Goal: Entertainment & Leisure: Browse casually

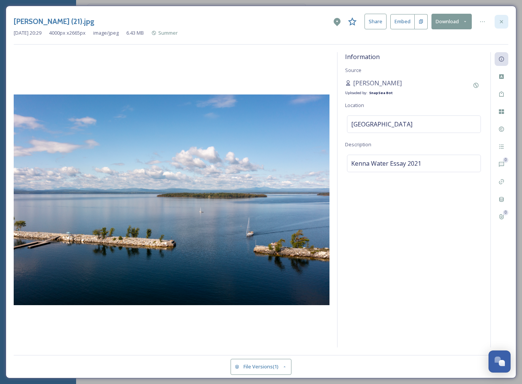
click at [504, 24] on icon at bounding box center [502, 22] width 6 height 6
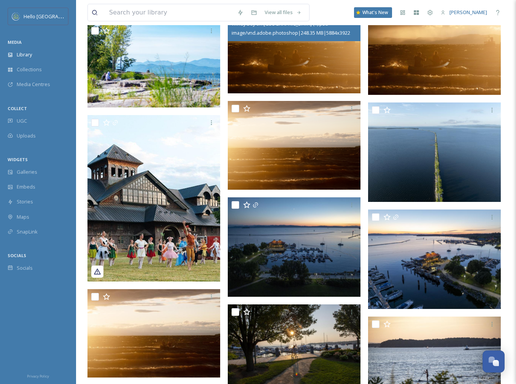
scroll to position [591, 0]
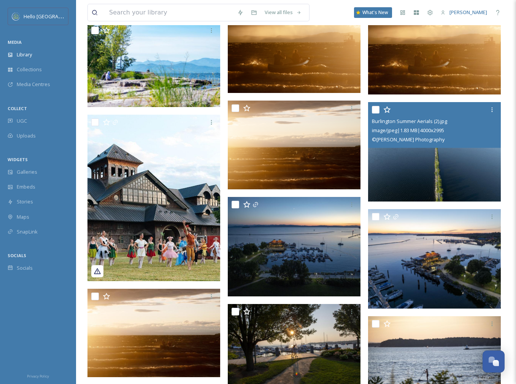
click at [426, 159] on img at bounding box center [434, 151] width 133 height 99
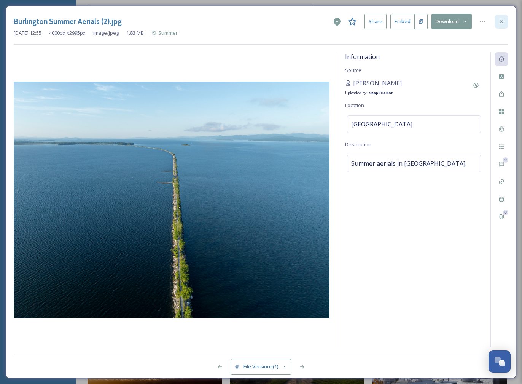
click at [500, 19] on icon at bounding box center [502, 22] width 6 height 6
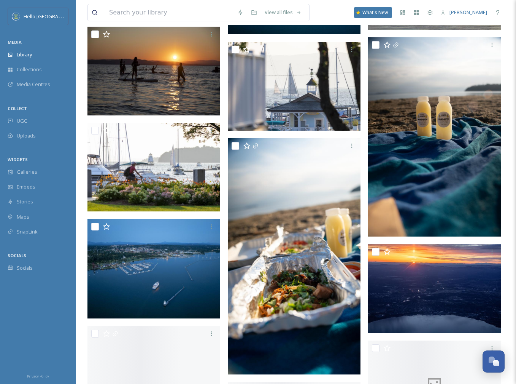
scroll to position [1208, 0]
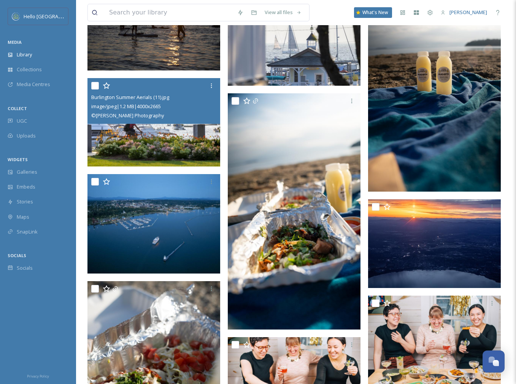
click at [176, 149] on img at bounding box center [154, 122] width 133 height 88
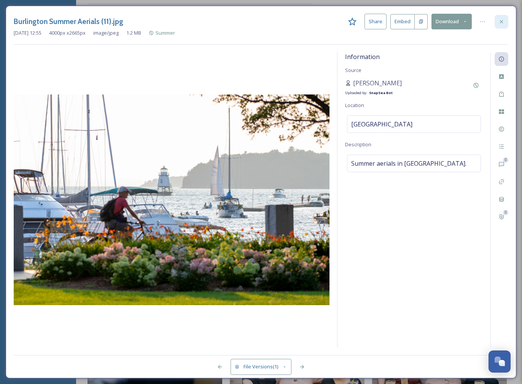
click at [504, 22] on icon at bounding box center [502, 22] width 6 height 6
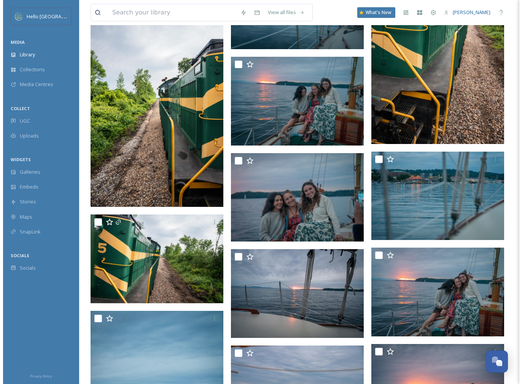
scroll to position [2577, 0]
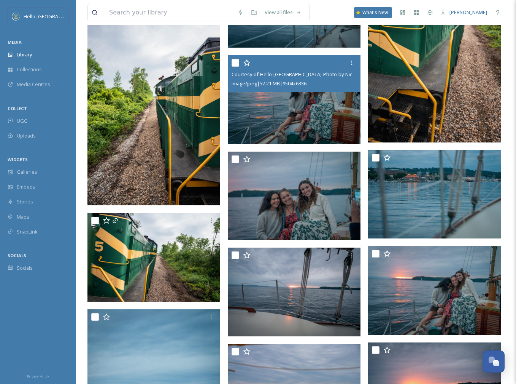
click at [297, 116] on img at bounding box center [294, 99] width 133 height 89
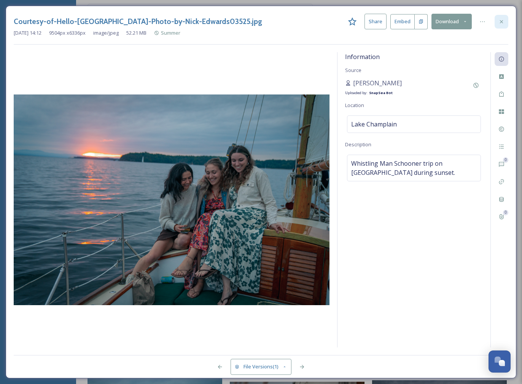
click at [500, 22] on icon at bounding box center [501, 21] width 3 height 3
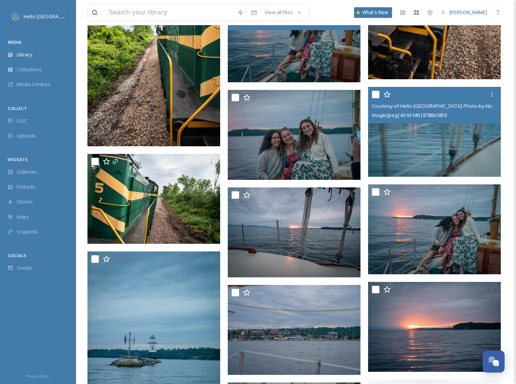
scroll to position [2720, 0]
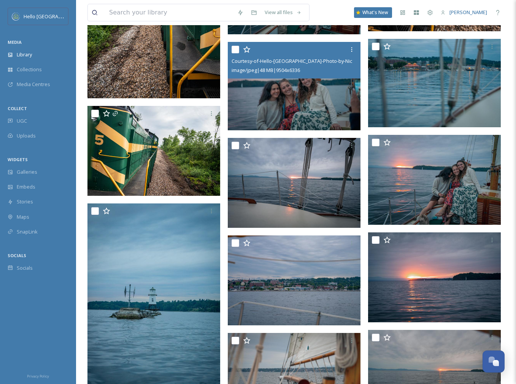
click at [339, 92] on img at bounding box center [294, 86] width 133 height 89
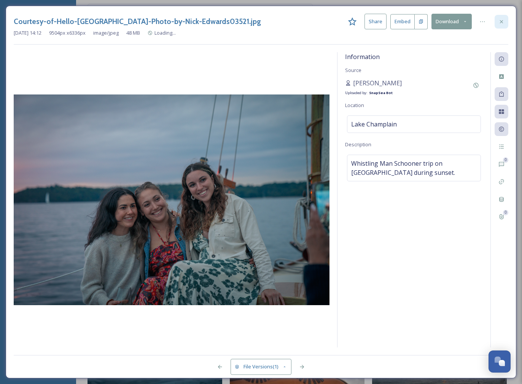
click at [501, 22] on icon at bounding box center [501, 21] width 3 height 3
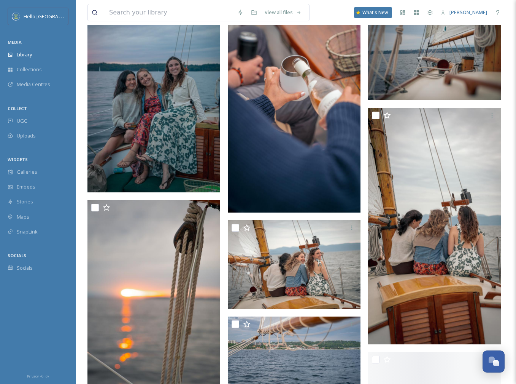
scroll to position [3350, 0]
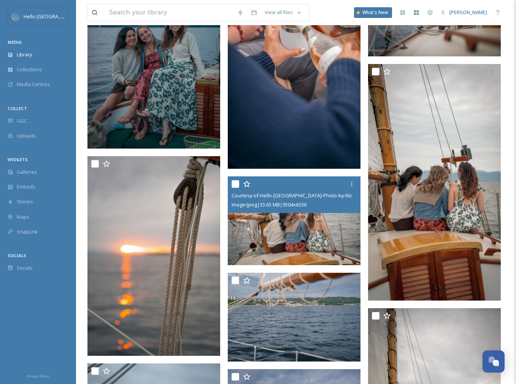
click at [300, 244] on img at bounding box center [294, 220] width 133 height 89
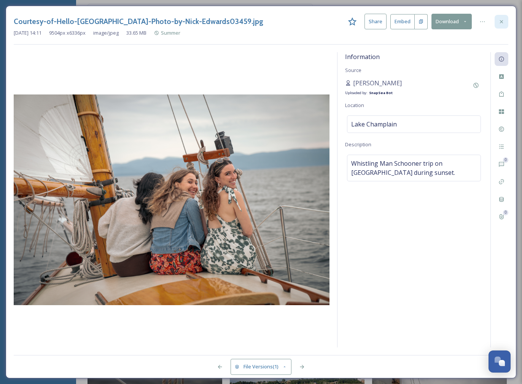
click at [499, 22] on icon at bounding box center [502, 22] width 6 height 6
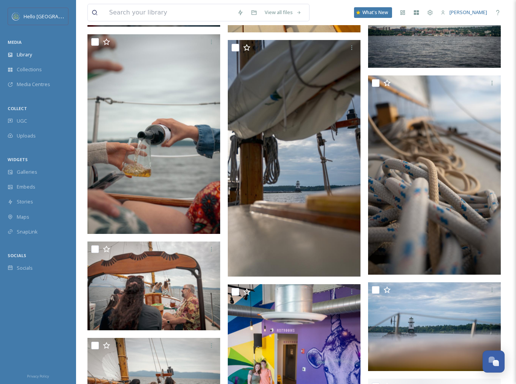
scroll to position [3887, 0]
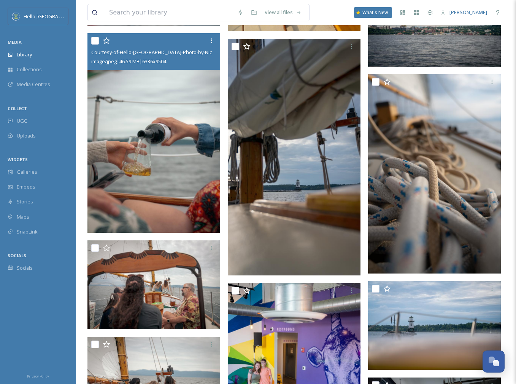
click at [167, 204] on img at bounding box center [154, 132] width 133 height 199
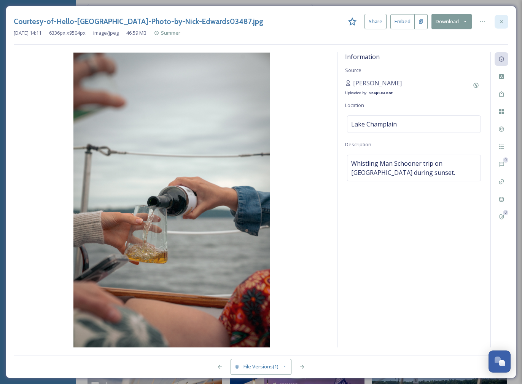
click at [500, 21] on icon at bounding box center [502, 22] width 6 height 6
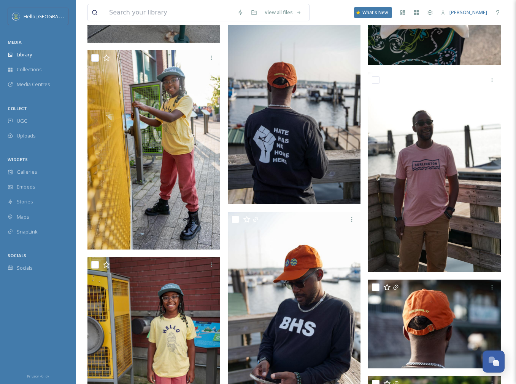
scroll to position [8016, 0]
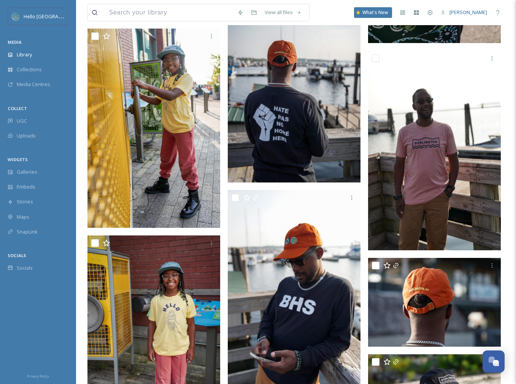
click at [310, 132] on img at bounding box center [294, 82] width 133 height 199
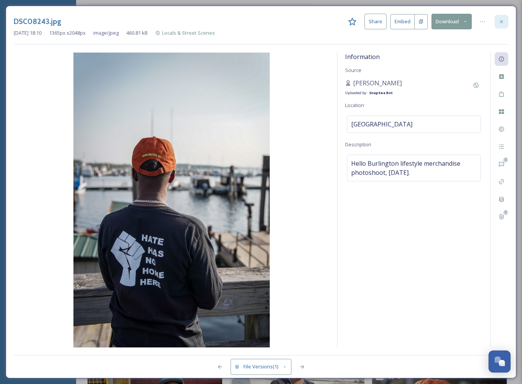
click at [500, 21] on icon at bounding box center [502, 22] width 6 height 6
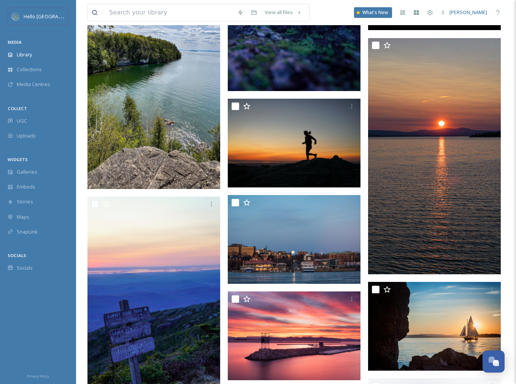
scroll to position [11979, 0]
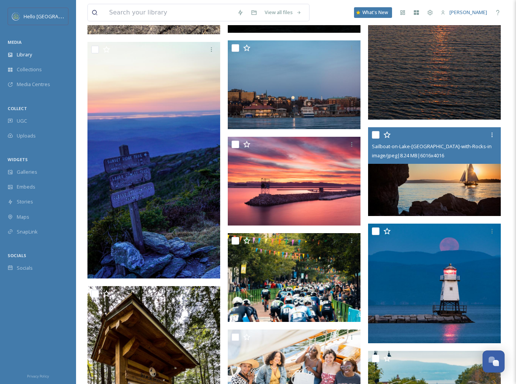
click at [421, 186] on img at bounding box center [434, 171] width 133 height 89
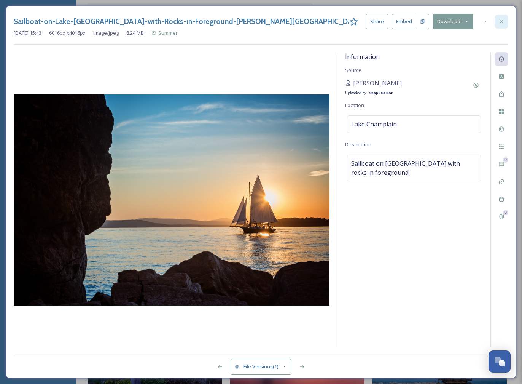
click at [503, 21] on icon at bounding box center [502, 22] width 6 height 6
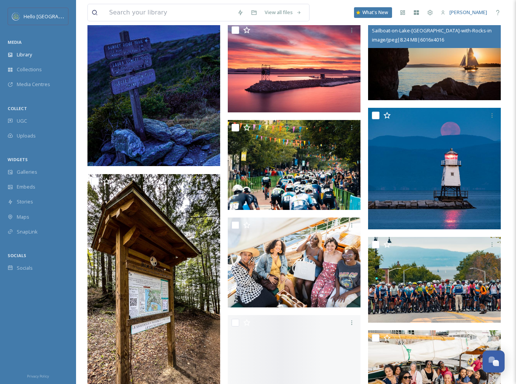
scroll to position [12254, 0]
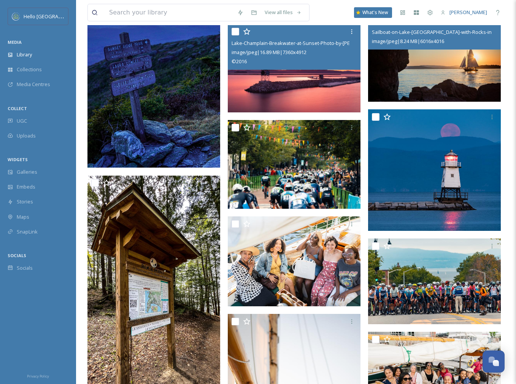
click at [329, 105] on img at bounding box center [294, 68] width 133 height 89
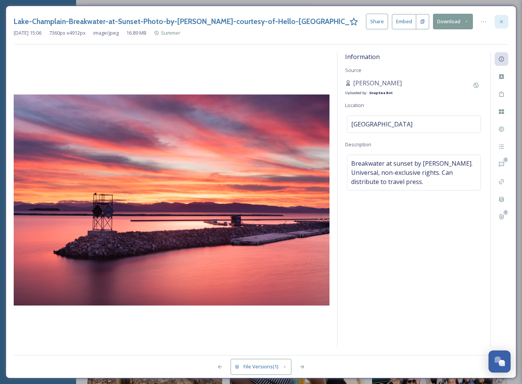
click at [502, 22] on icon at bounding box center [502, 22] width 6 height 6
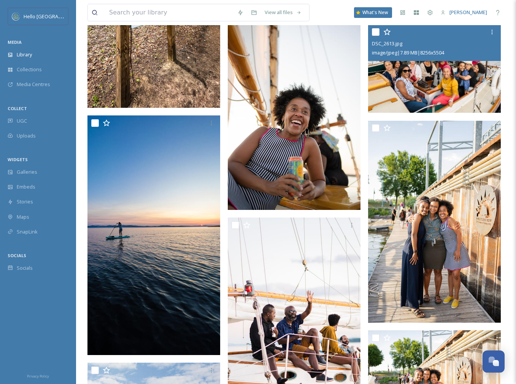
scroll to position [12563, 0]
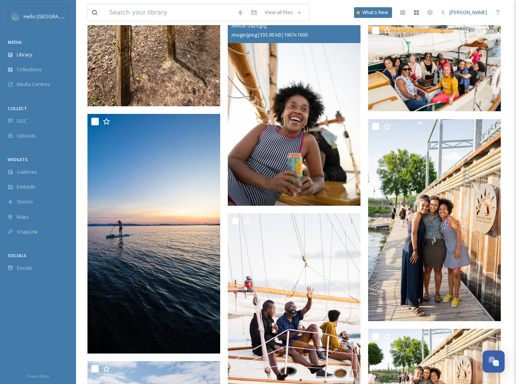
click at [332, 118] on img at bounding box center [294, 105] width 133 height 199
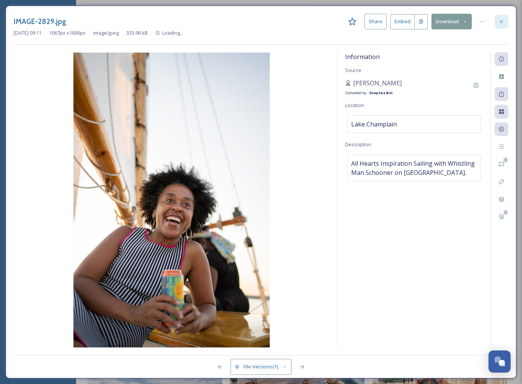
click at [504, 21] on icon at bounding box center [502, 22] width 6 height 6
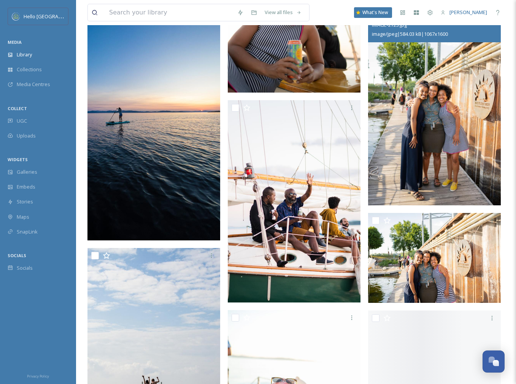
scroll to position [12733, 0]
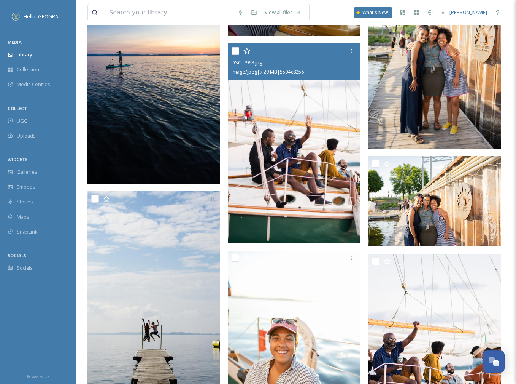
click at [331, 152] on img at bounding box center [294, 142] width 133 height 199
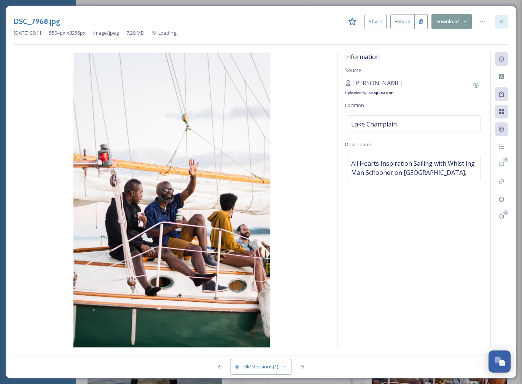
click at [501, 21] on icon at bounding box center [501, 21] width 3 height 3
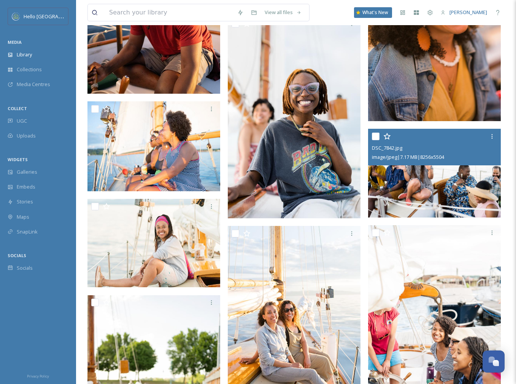
scroll to position [13461, 0]
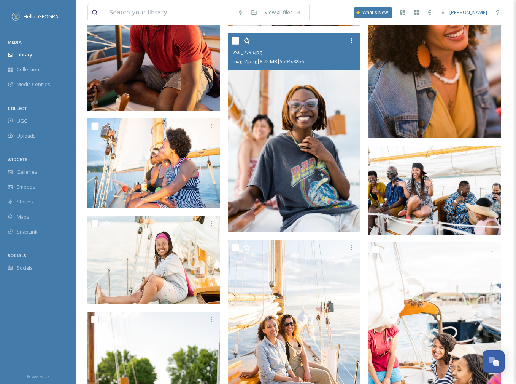
click at [326, 188] on img at bounding box center [294, 132] width 133 height 199
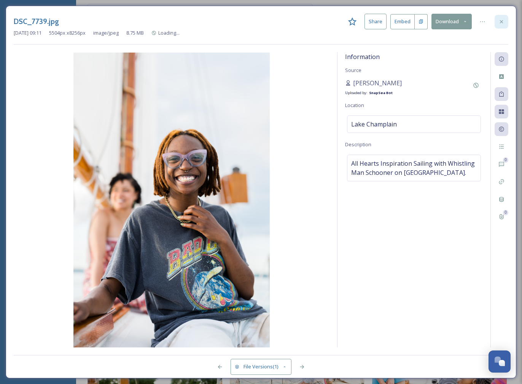
click at [505, 23] on div at bounding box center [502, 22] width 14 height 14
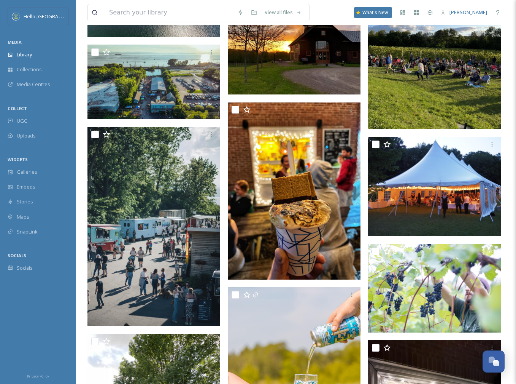
scroll to position [16856, 0]
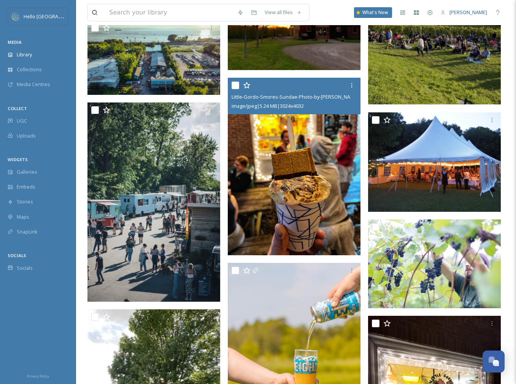
click at [325, 243] on img at bounding box center [294, 166] width 133 height 177
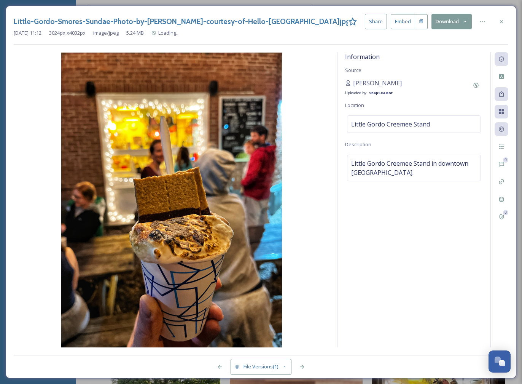
click at [503, 21] on icon at bounding box center [502, 22] width 6 height 6
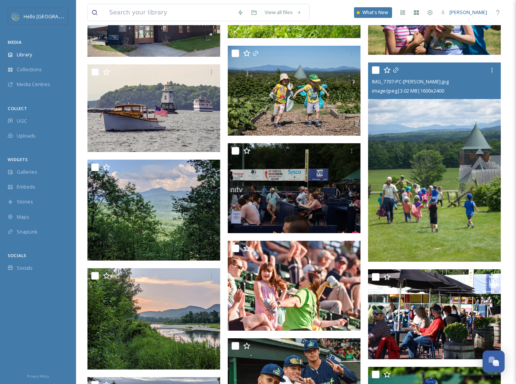
scroll to position [19659, 0]
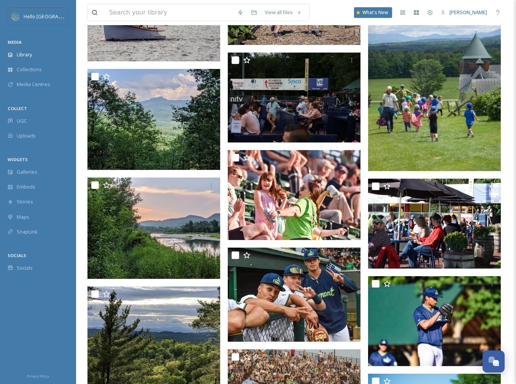
click at [477, 110] on img at bounding box center [434, 71] width 133 height 199
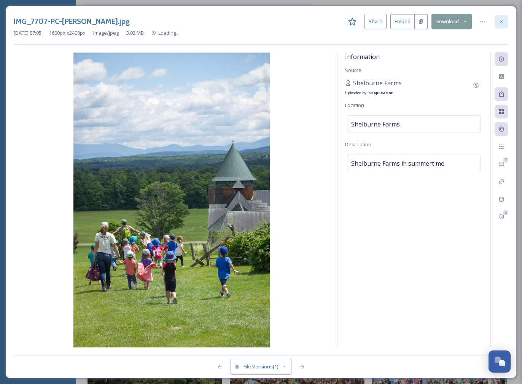
click at [500, 21] on icon at bounding box center [502, 22] width 6 height 6
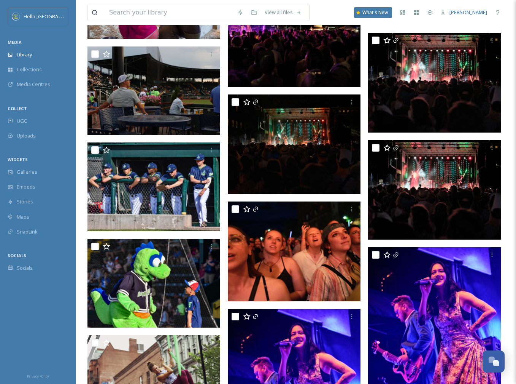
scroll to position [20303, 0]
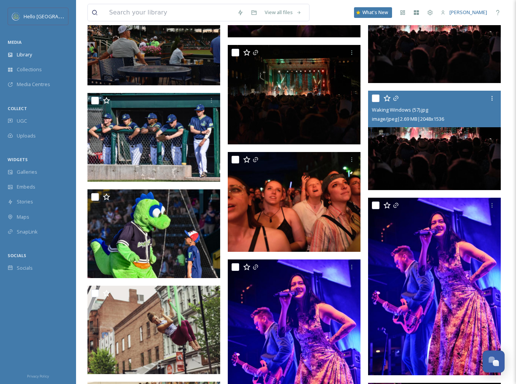
click at [427, 164] on img at bounding box center [434, 141] width 133 height 100
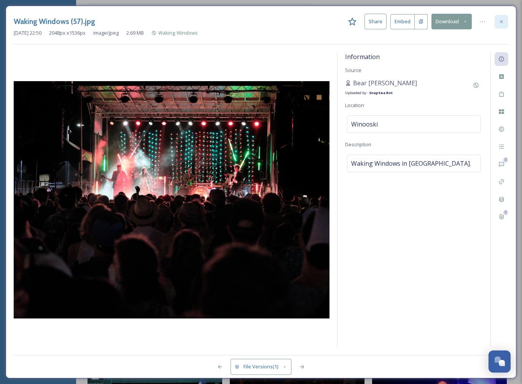
click at [503, 22] on icon at bounding box center [502, 22] width 6 height 6
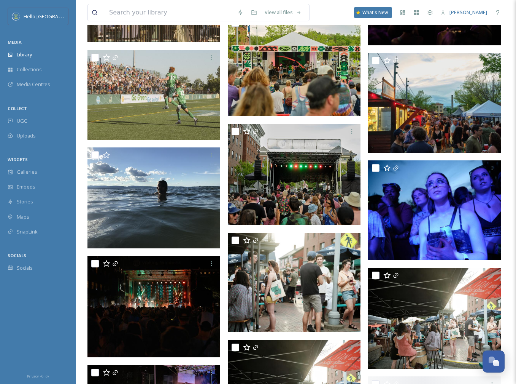
scroll to position [21051, 0]
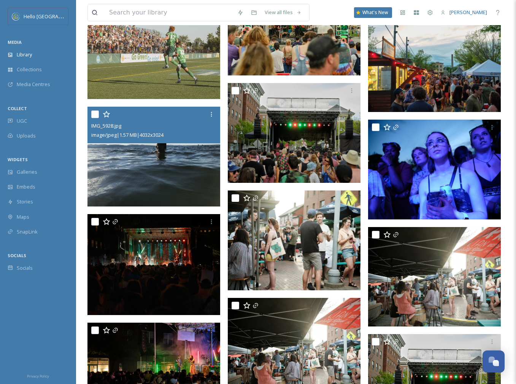
click at [162, 181] on img at bounding box center [154, 157] width 133 height 100
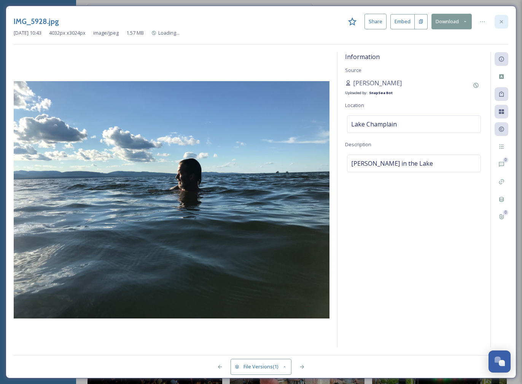
click at [501, 24] on icon at bounding box center [502, 22] width 6 height 6
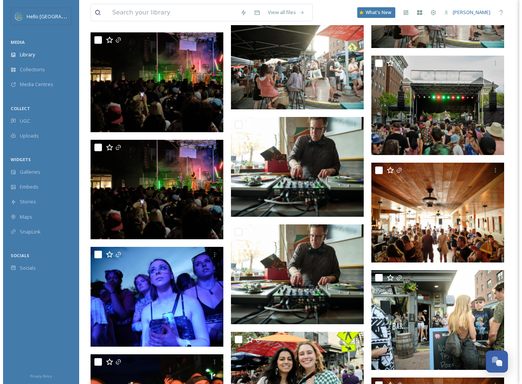
scroll to position [21194, 0]
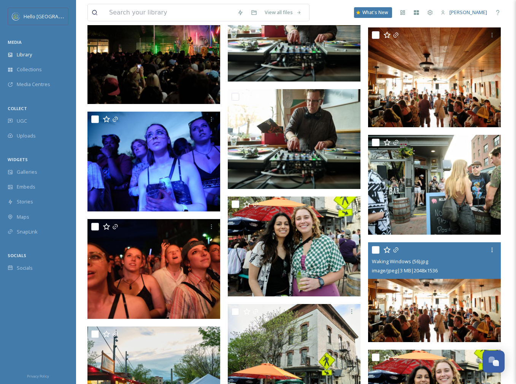
click at [454, 317] on img at bounding box center [434, 292] width 133 height 100
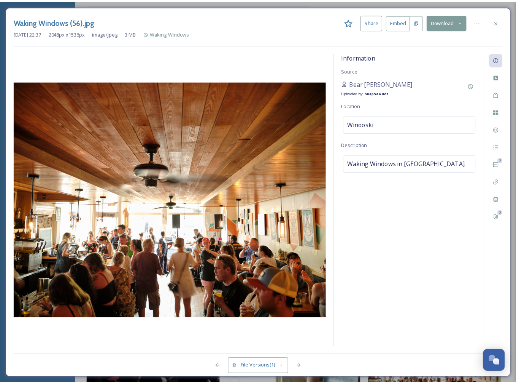
scroll to position [21479, 0]
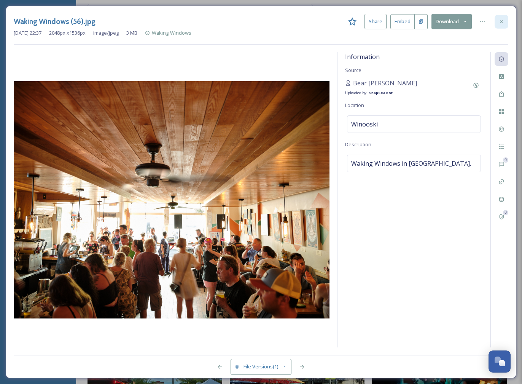
click at [504, 21] on icon at bounding box center [502, 22] width 6 height 6
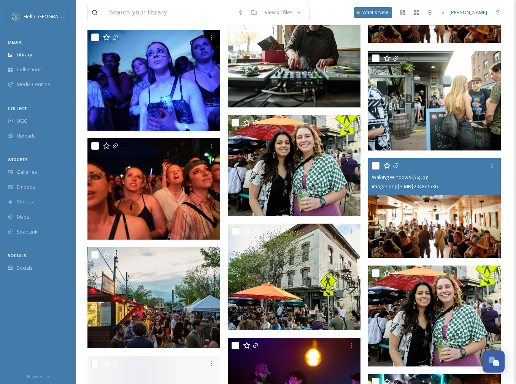
scroll to position [21630, 0]
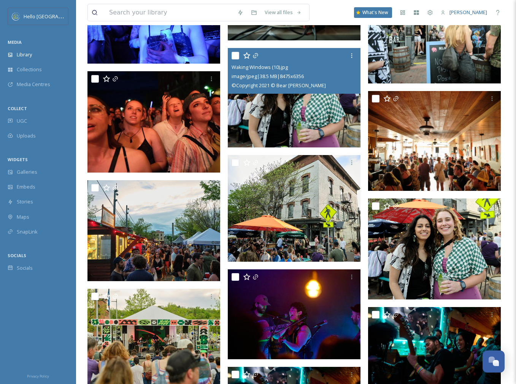
click at [322, 126] on img at bounding box center [294, 98] width 133 height 100
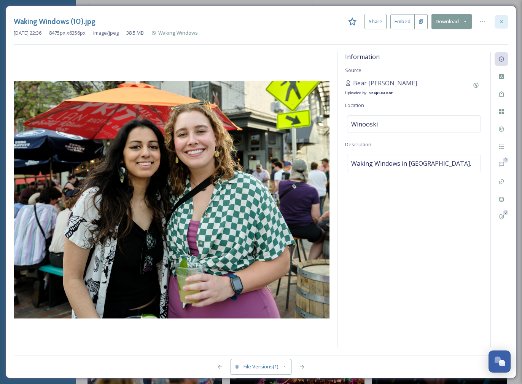
click at [499, 19] on icon at bounding box center [502, 22] width 6 height 6
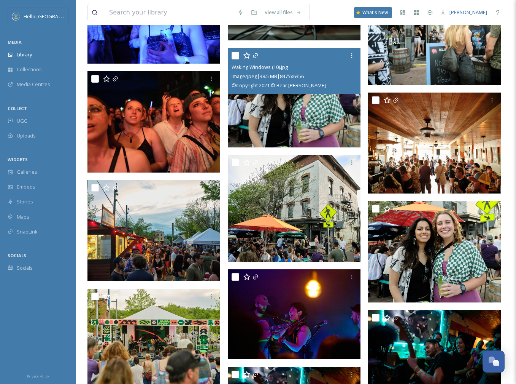
scroll to position [21730, 0]
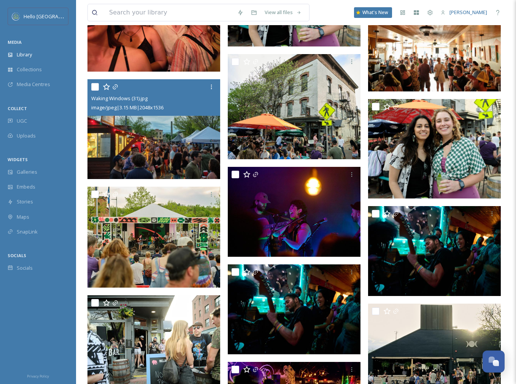
click at [169, 158] on img at bounding box center [154, 129] width 133 height 100
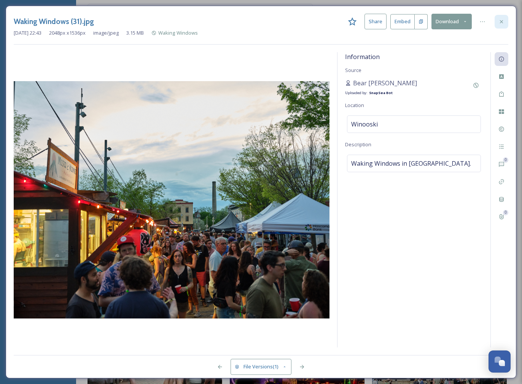
click at [503, 21] on icon at bounding box center [502, 22] width 6 height 6
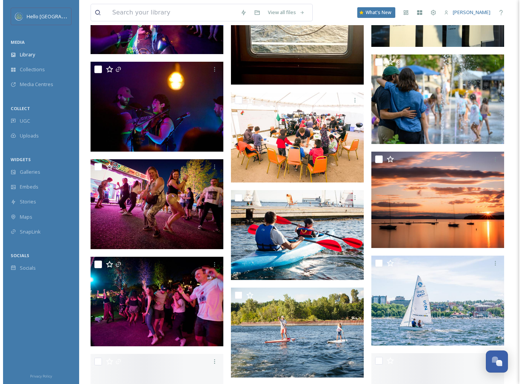
scroll to position [22684, 0]
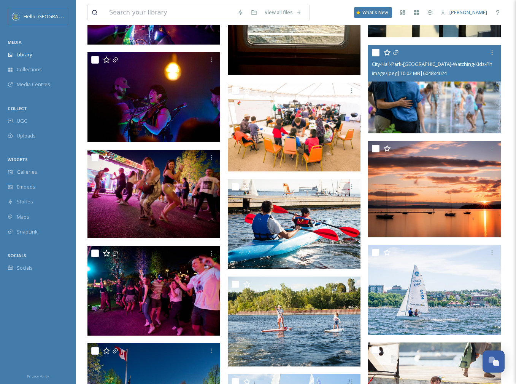
click at [418, 120] on img at bounding box center [434, 89] width 133 height 88
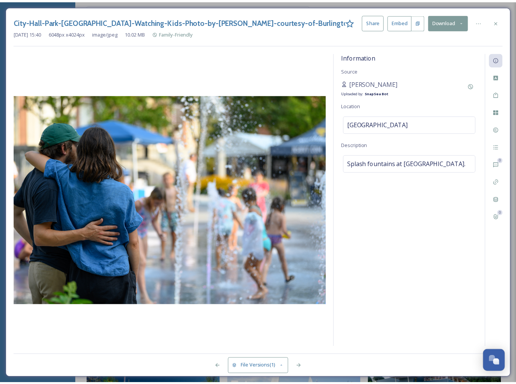
scroll to position [22688, 0]
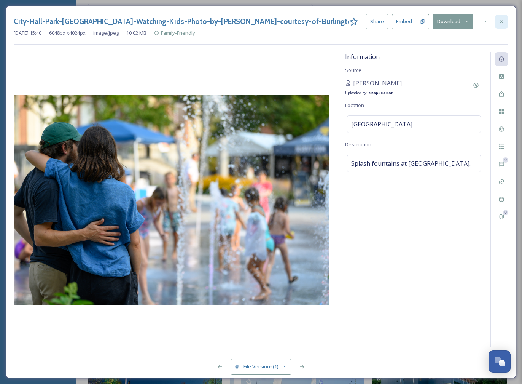
click at [498, 20] on div at bounding box center [502, 22] width 14 height 14
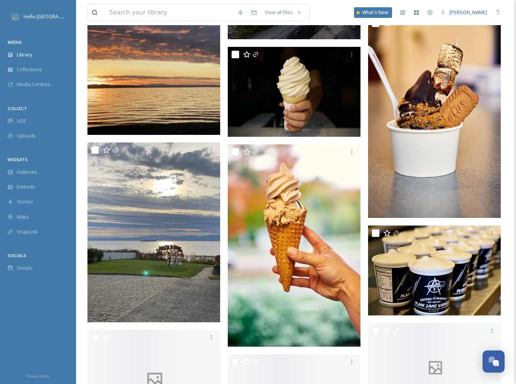
scroll to position [24748, 0]
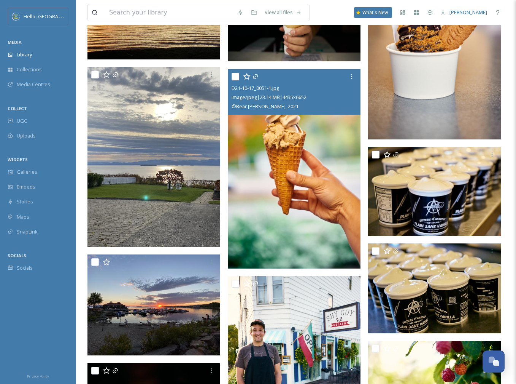
click at [298, 239] on img at bounding box center [294, 168] width 133 height 199
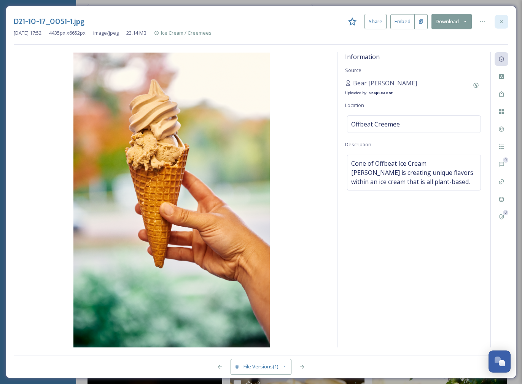
click at [504, 23] on icon at bounding box center [502, 22] width 6 height 6
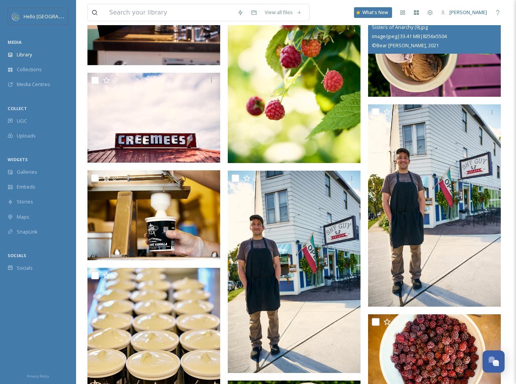
scroll to position [25823, 0]
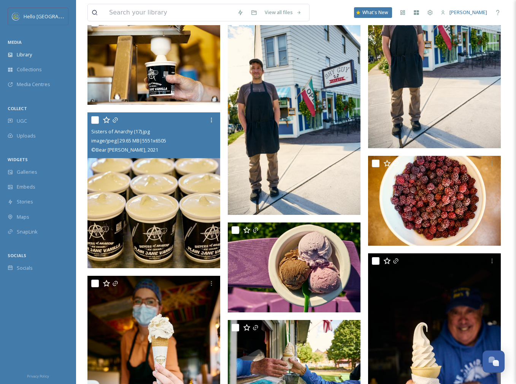
click at [199, 182] on img at bounding box center [154, 190] width 133 height 156
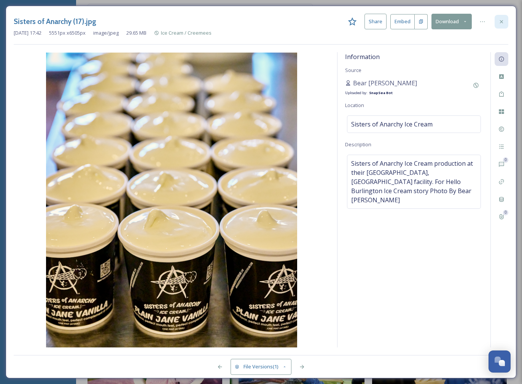
click at [502, 19] on icon at bounding box center [502, 22] width 6 height 6
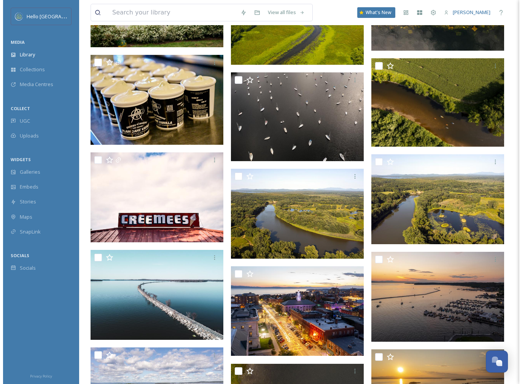
scroll to position [26972, 0]
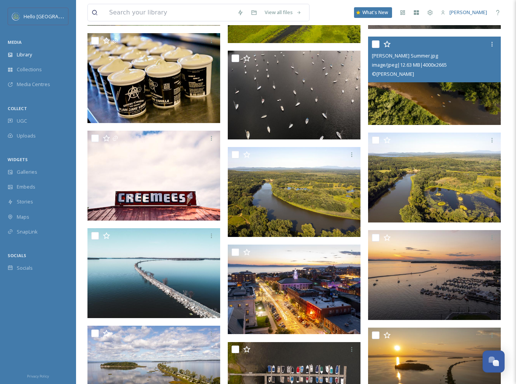
click at [443, 100] on img at bounding box center [434, 81] width 133 height 88
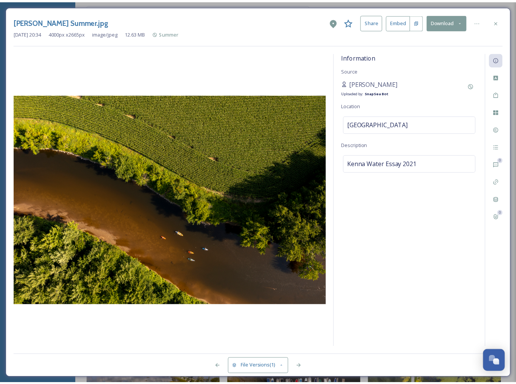
scroll to position [26974, 0]
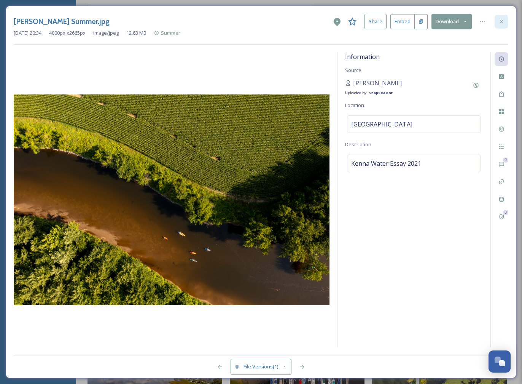
click at [502, 19] on icon at bounding box center [502, 22] width 6 height 6
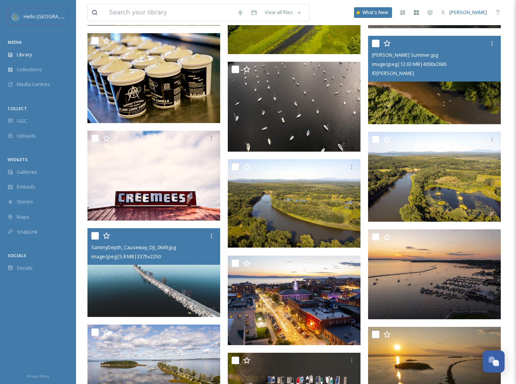
click at [151, 303] on img at bounding box center [154, 272] width 133 height 89
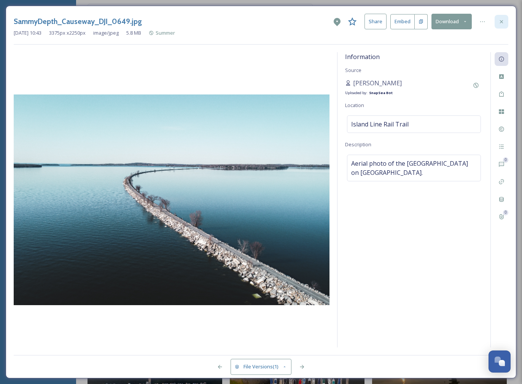
click at [499, 19] on icon at bounding box center [502, 22] width 6 height 6
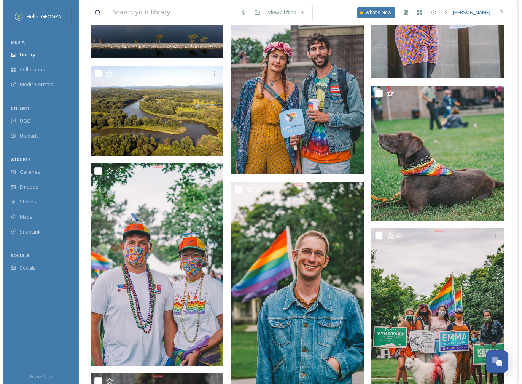
scroll to position [28497, 0]
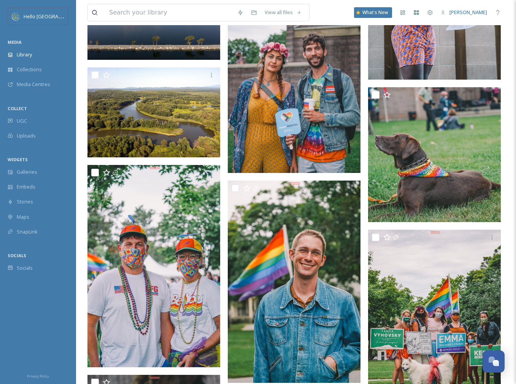
click at [293, 151] on img at bounding box center [294, 72] width 133 height 199
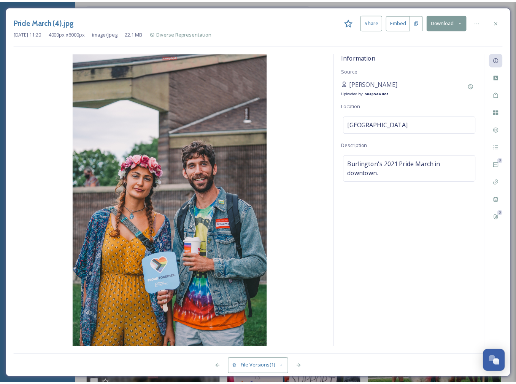
scroll to position [28498, 0]
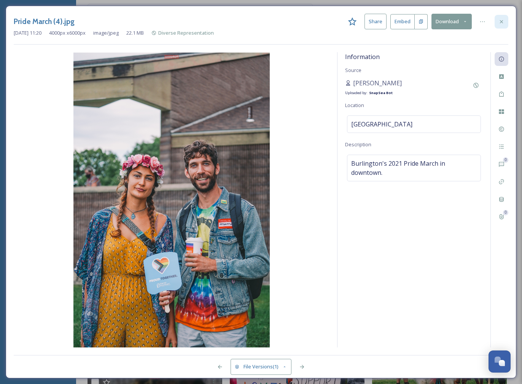
click at [500, 20] on icon at bounding box center [501, 21] width 3 height 3
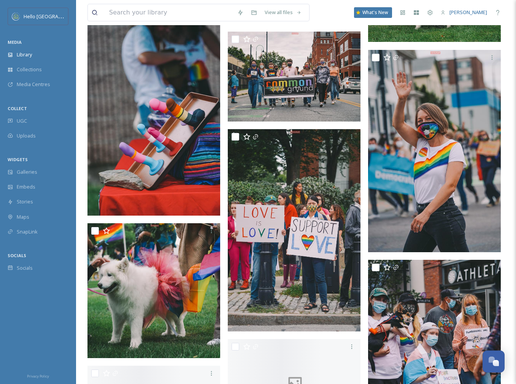
scroll to position [28859, 0]
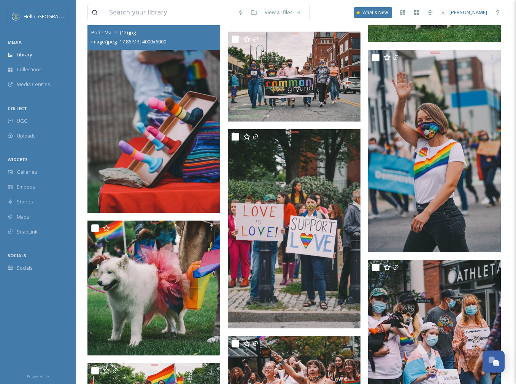
click at [195, 178] on img at bounding box center [154, 112] width 133 height 199
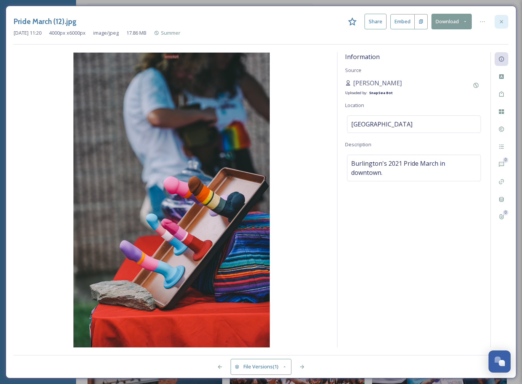
click at [502, 21] on icon at bounding box center [501, 21] width 3 height 3
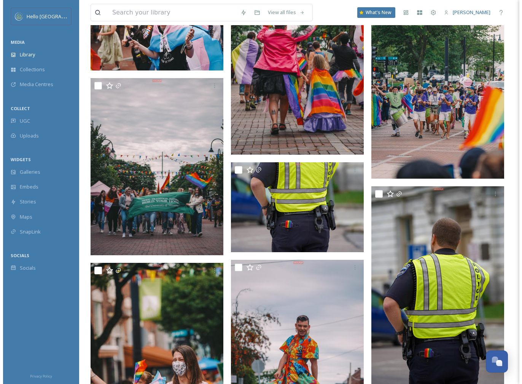
scroll to position [29858, 0]
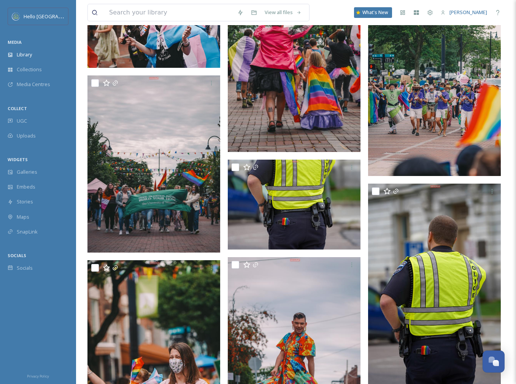
click at [296, 128] on img at bounding box center [294, 52] width 133 height 199
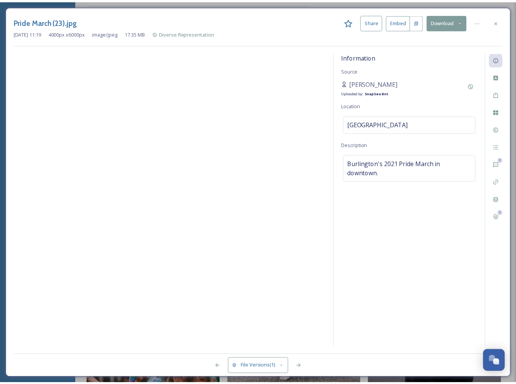
scroll to position [29861, 0]
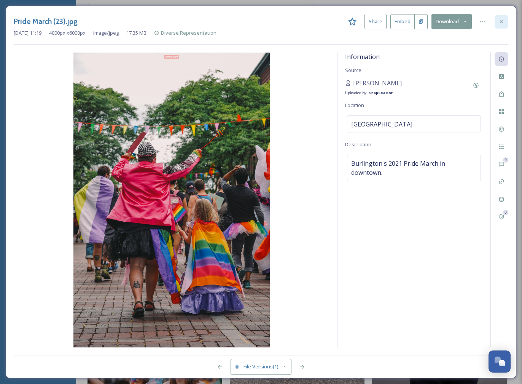
click at [500, 22] on icon at bounding box center [501, 21] width 3 height 3
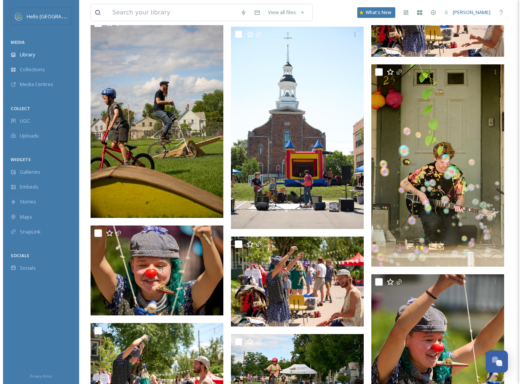
scroll to position [31950, 0]
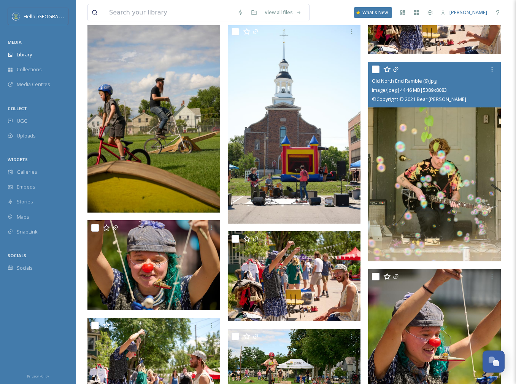
click at [430, 196] on img at bounding box center [434, 161] width 133 height 199
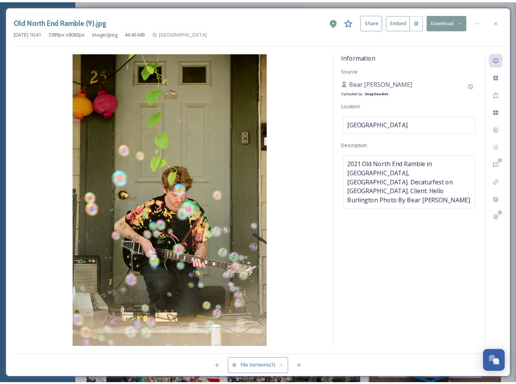
scroll to position [31953, 0]
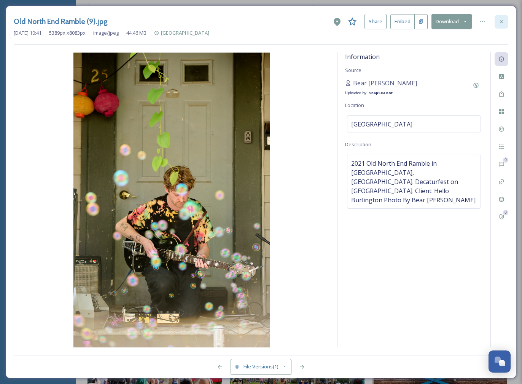
click at [500, 21] on icon at bounding box center [502, 22] width 6 height 6
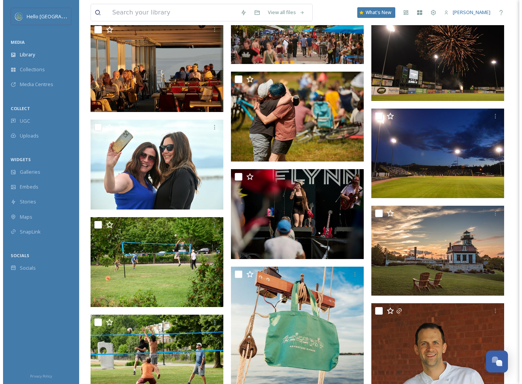
scroll to position [41126, 0]
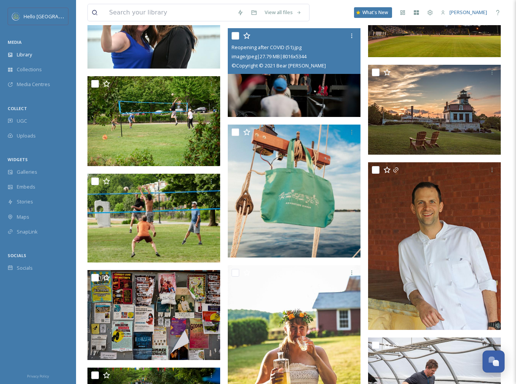
click at [302, 89] on img at bounding box center [294, 72] width 133 height 89
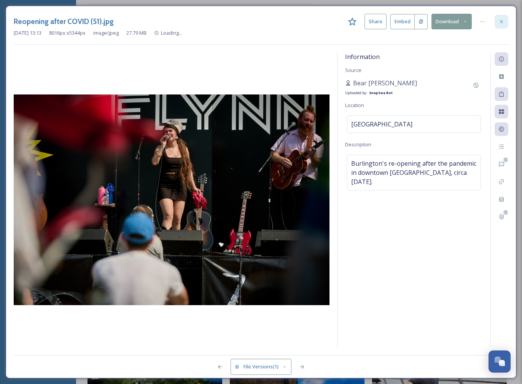
click at [502, 19] on icon at bounding box center [502, 22] width 6 height 6
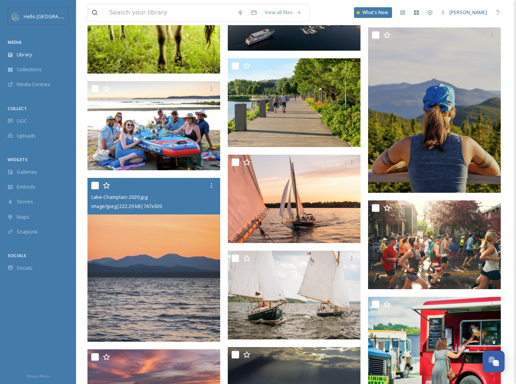
scroll to position [43150, 0]
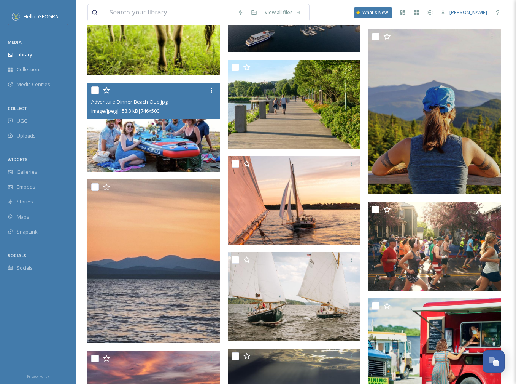
click at [180, 145] on img at bounding box center [154, 127] width 133 height 89
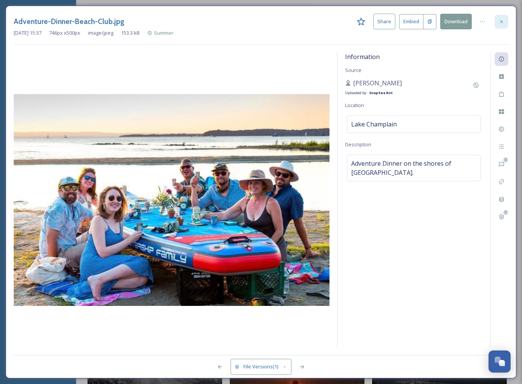
click at [503, 20] on icon at bounding box center [502, 22] width 6 height 6
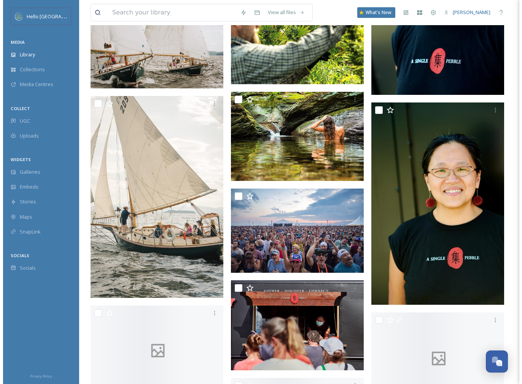
scroll to position [44420, 0]
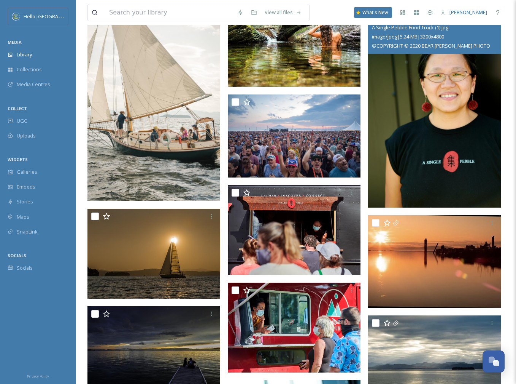
click at [445, 172] on img at bounding box center [434, 107] width 133 height 199
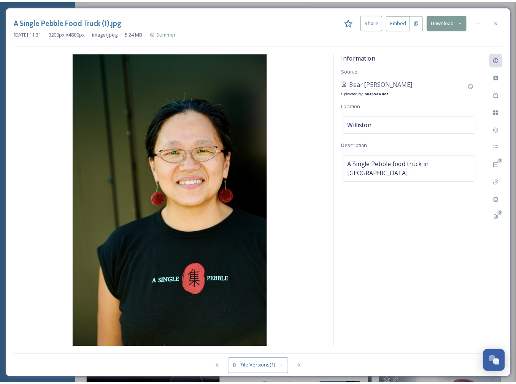
scroll to position [44421, 0]
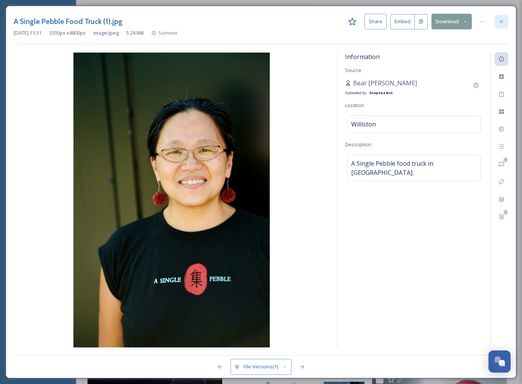
click at [502, 20] on icon at bounding box center [501, 21] width 3 height 3
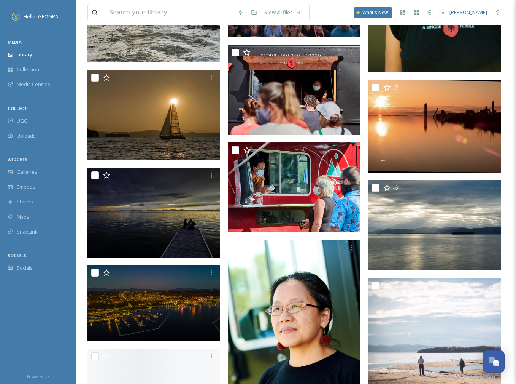
scroll to position [44561, 0]
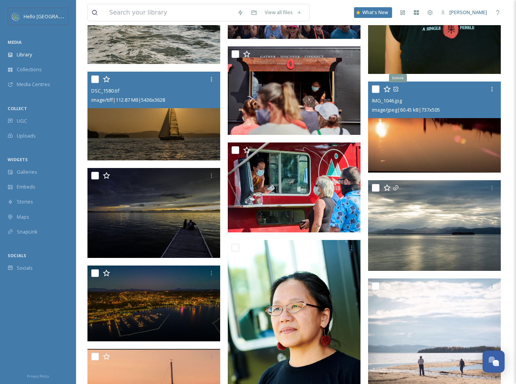
click at [209, 140] on img at bounding box center [154, 116] width 133 height 89
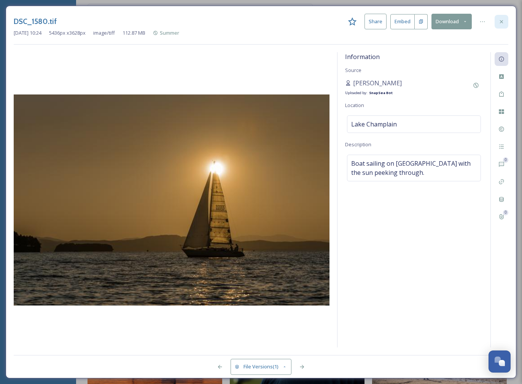
click at [502, 22] on icon at bounding box center [501, 21] width 3 height 3
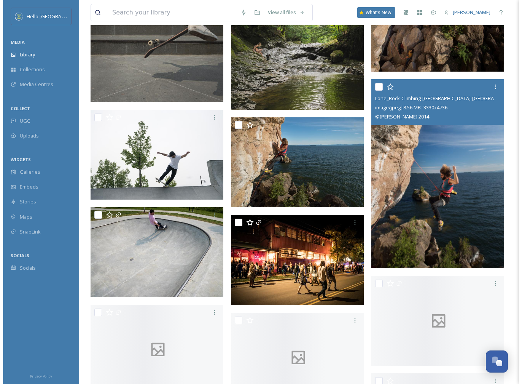
scroll to position [46635, 0]
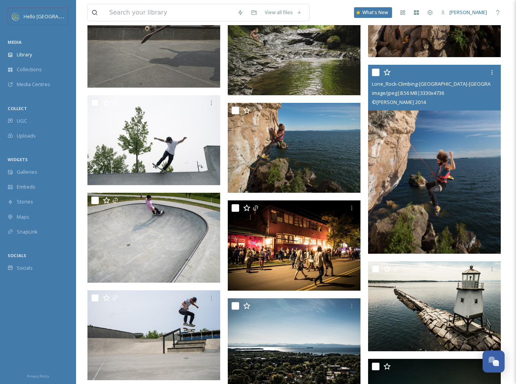
click at [440, 185] on img at bounding box center [434, 159] width 133 height 189
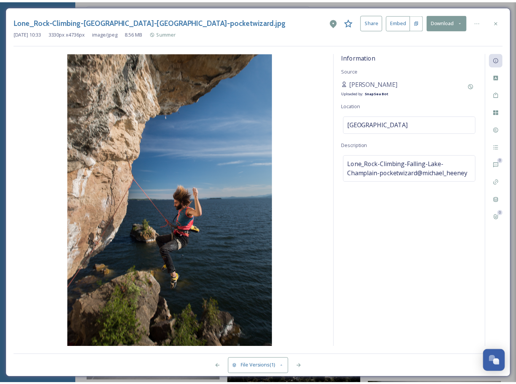
scroll to position [46636, 0]
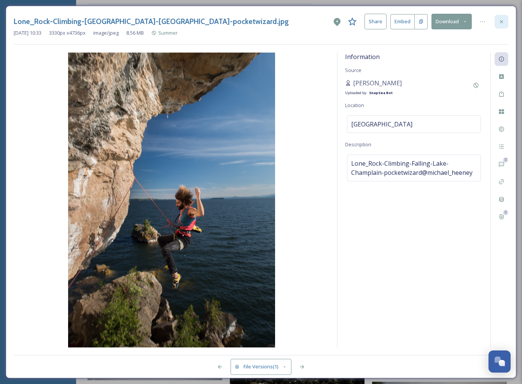
click at [504, 21] on icon at bounding box center [502, 22] width 6 height 6
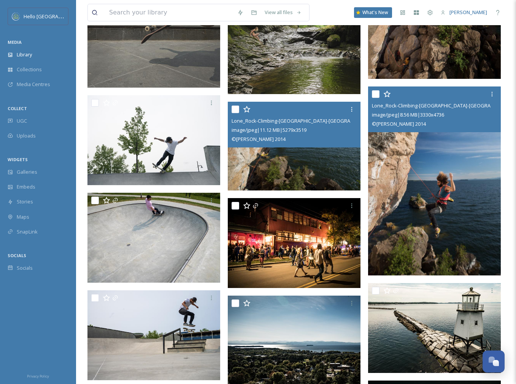
click at [311, 161] on img at bounding box center [294, 146] width 133 height 89
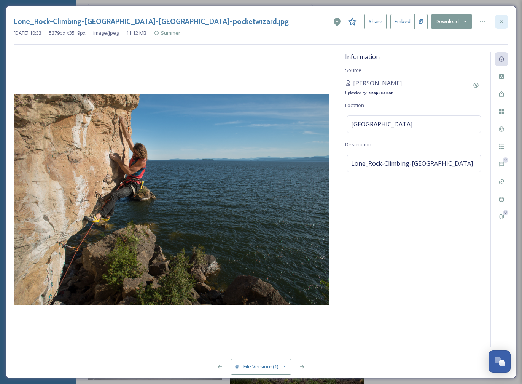
click at [502, 25] on div at bounding box center [502, 22] width 14 height 14
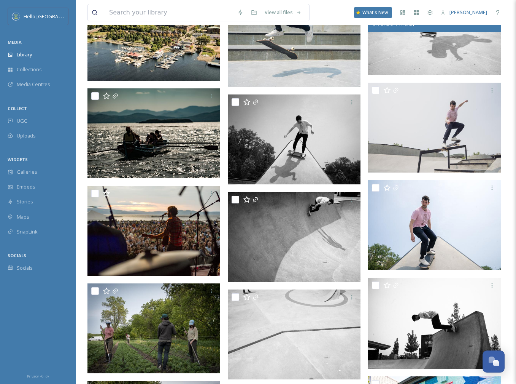
scroll to position [47894, 0]
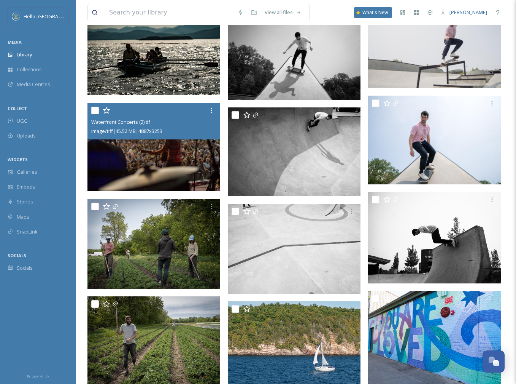
click at [170, 150] on img at bounding box center [154, 147] width 133 height 88
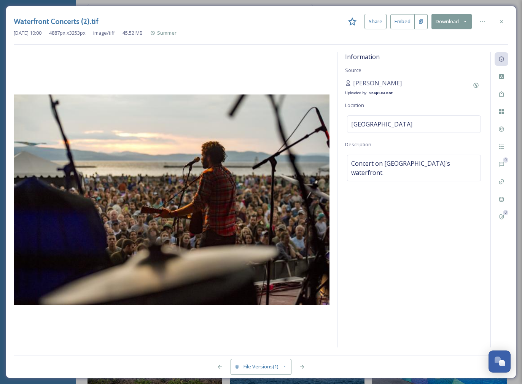
click at [505, 21] on div at bounding box center [502, 22] width 14 height 14
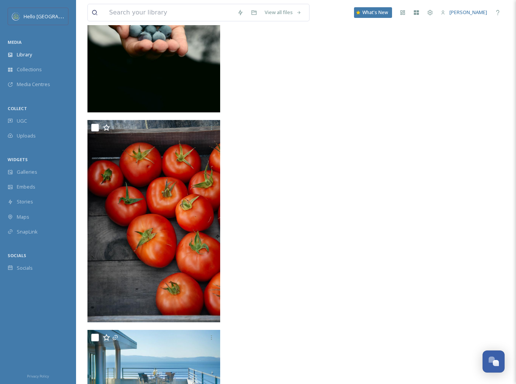
scroll to position [50364, 0]
